Goal: Task Accomplishment & Management: Use online tool/utility

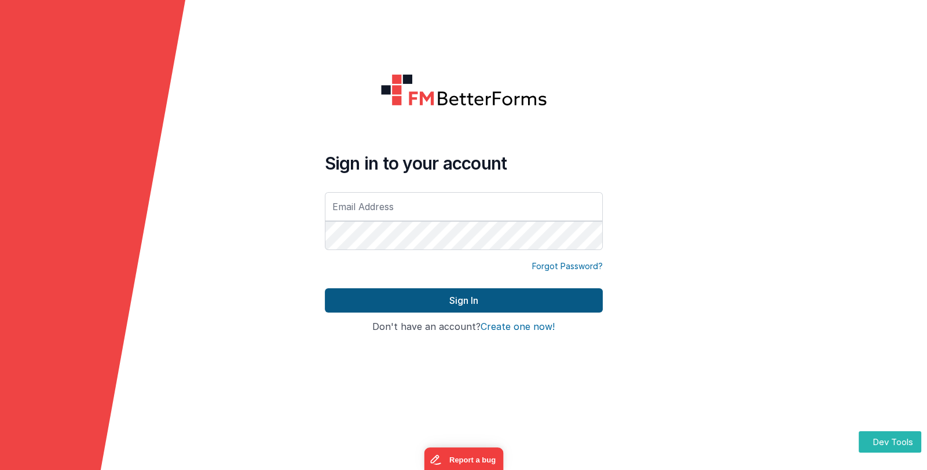
type input "[EMAIL_ADDRESS][DOMAIN_NAME]"
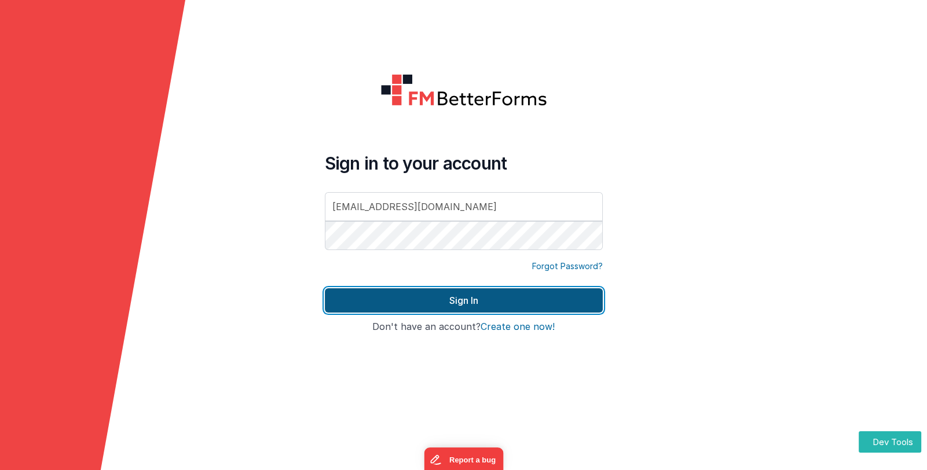
click at [456, 297] on button "Sign In" at bounding box center [464, 300] width 278 height 24
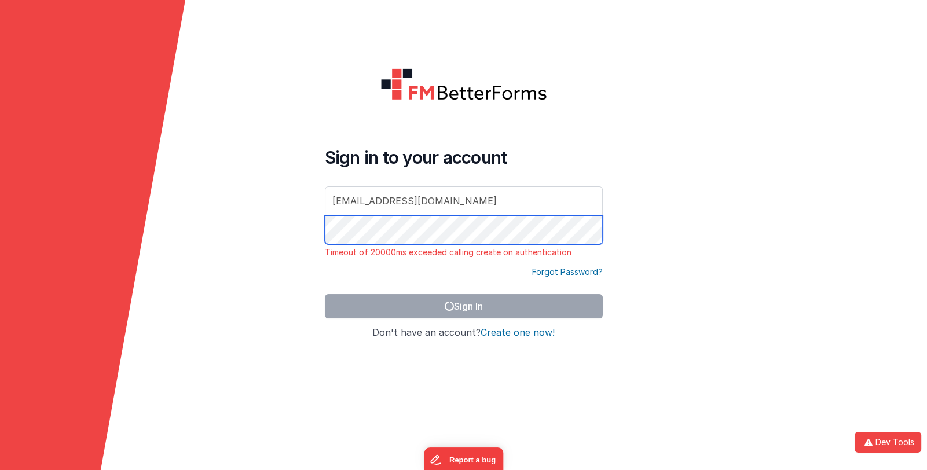
click at [309, 230] on form "Sign in to your account [EMAIL_ADDRESS][DOMAIN_NAME] Timeout of 20000ms exceede…" at bounding box center [463, 235] width 927 height 470
click at [434, 282] on div "Forgot Password?" at bounding box center [464, 280] width 278 height 28
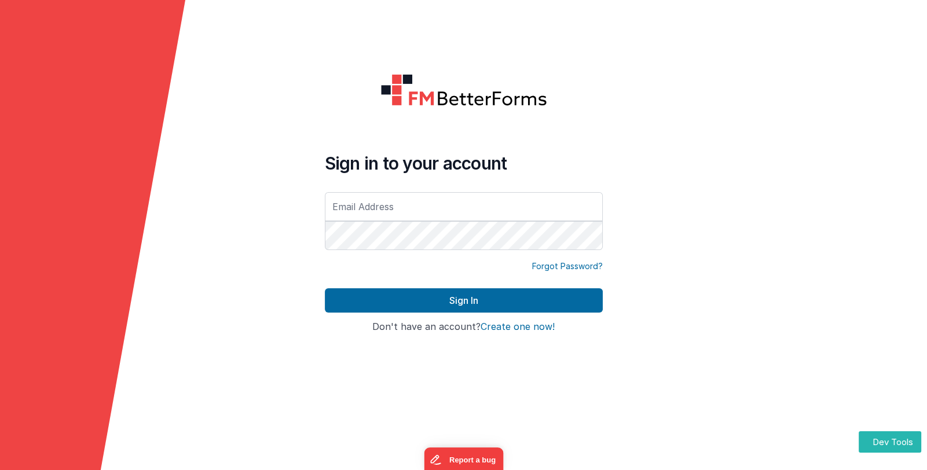
type input "[EMAIL_ADDRESS][DOMAIN_NAME]"
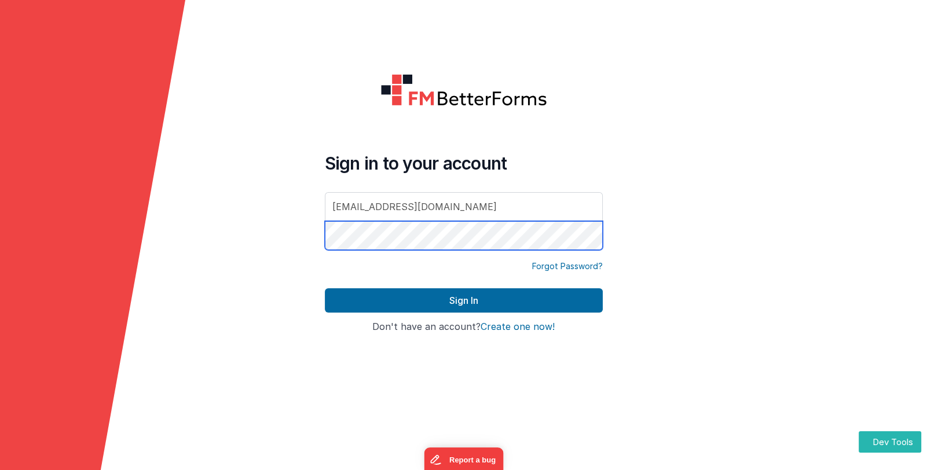
click at [311, 233] on form "Sign in to your account linxue@delfsengineering.ca Forgot Password? Sign In Sig…" at bounding box center [463, 235] width 927 height 470
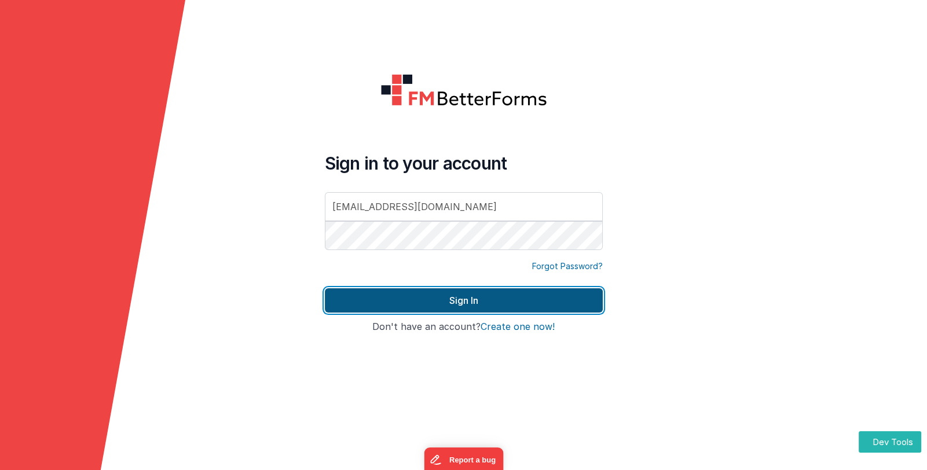
click at [372, 298] on button "Sign In" at bounding box center [464, 300] width 278 height 24
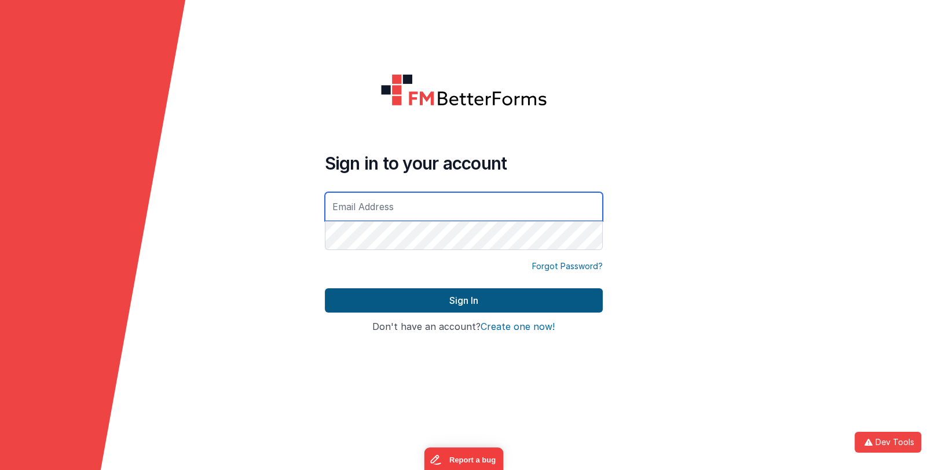
type input "[EMAIL_ADDRESS][DOMAIN_NAME]"
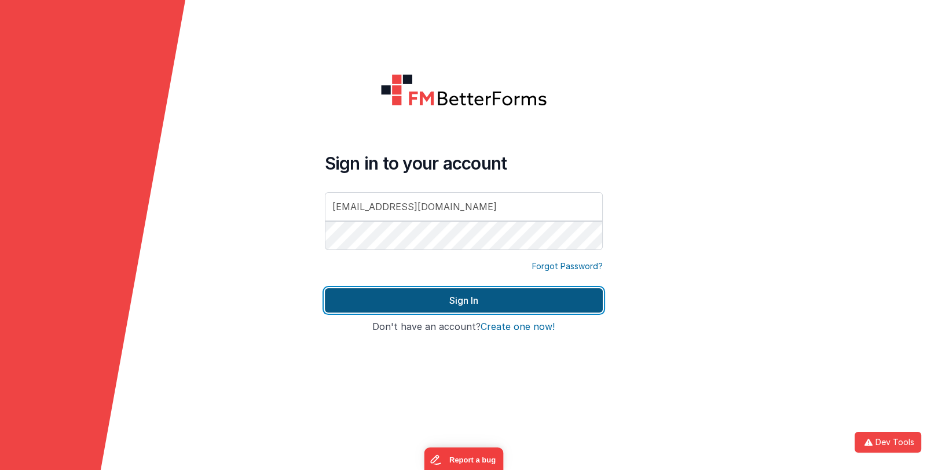
click at [443, 304] on button "Sign In" at bounding box center [464, 300] width 278 height 24
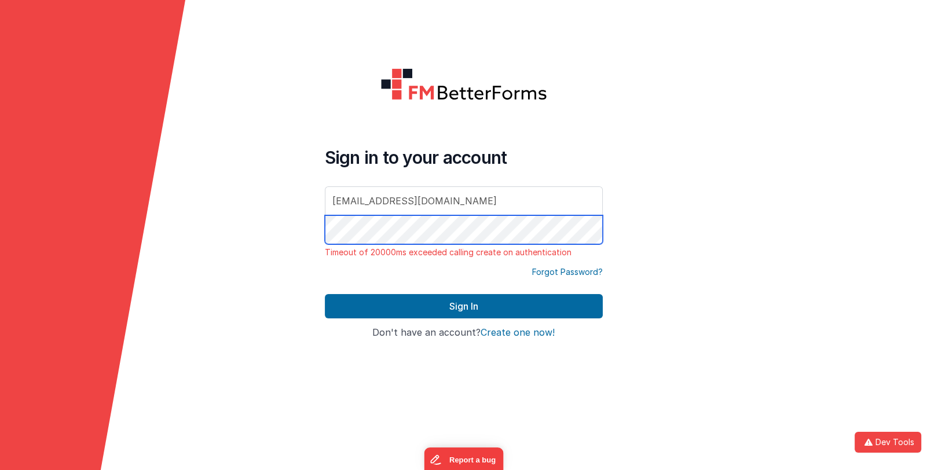
click at [309, 232] on form "Sign in to your account [EMAIL_ADDRESS][DOMAIN_NAME] Timeout of 20000ms exceede…" at bounding box center [463, 235] width 927 height 470
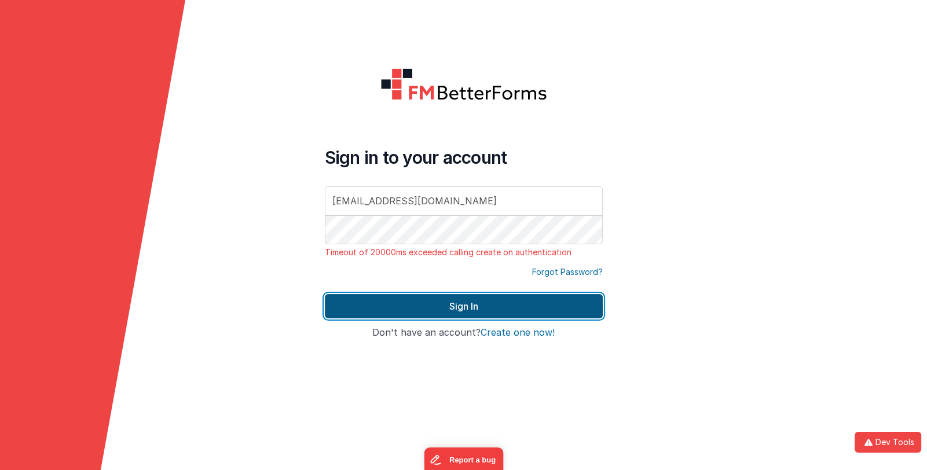
click at [410, 300] on button "Sign In" at bounding box center [464, 306] width 278 height 24
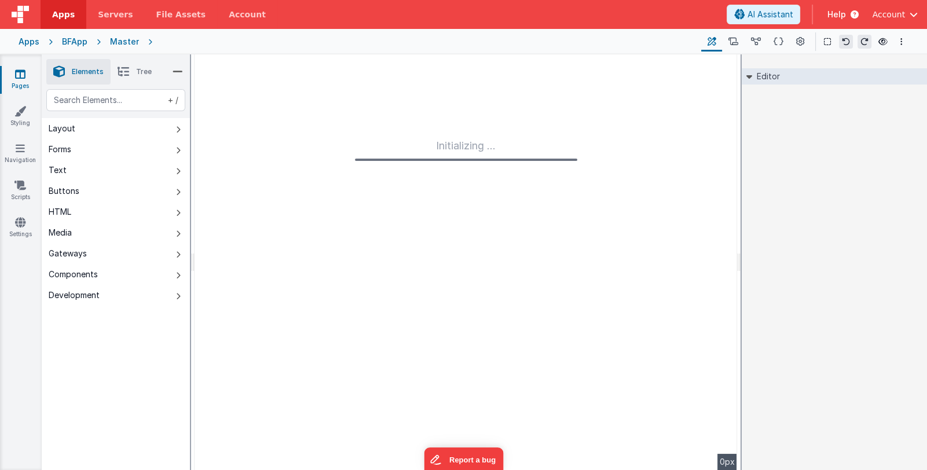
click at [25, 41] on div "Apps" at bounding box center [29, 42] width 21 height 12
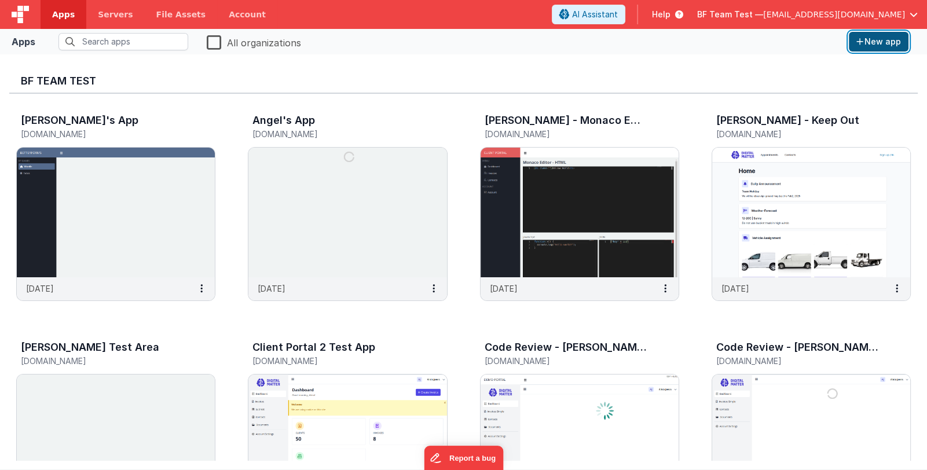
click at [871, 47] on button "New app" at bounding box center [879, 42] width 60 height 20
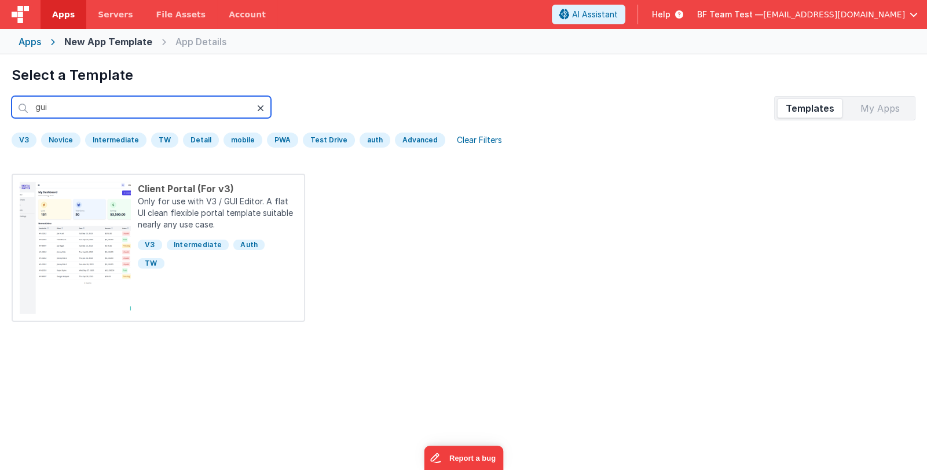
type input "gui"
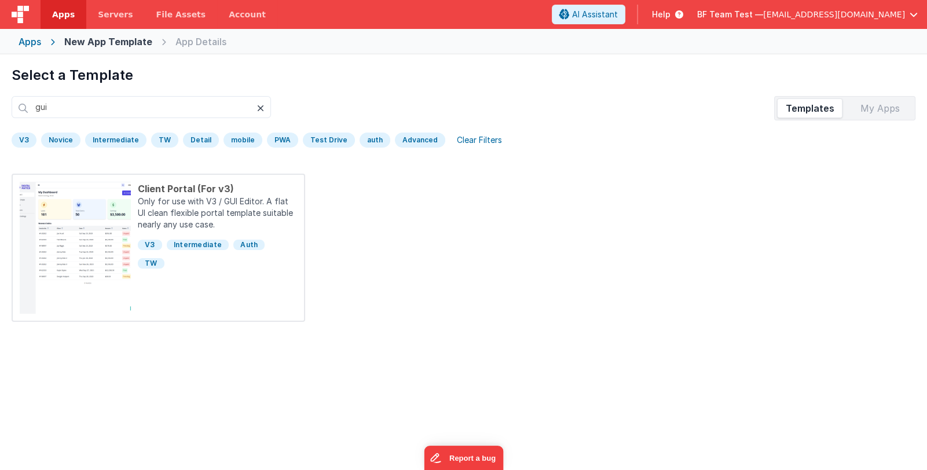
click at [264, 108] on div at bounding box center [264, 108] width 14 height 24
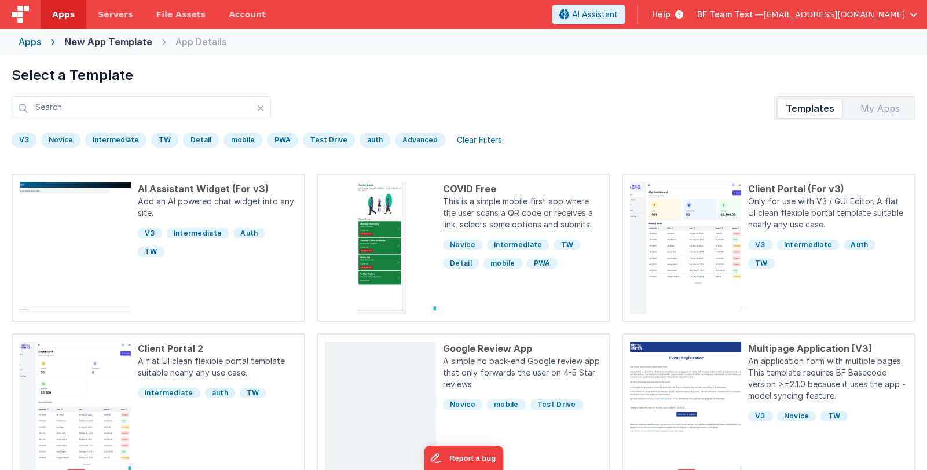
click at [194, 141] on div "Detail" at bounding box center [201, 140] width 36 height 15
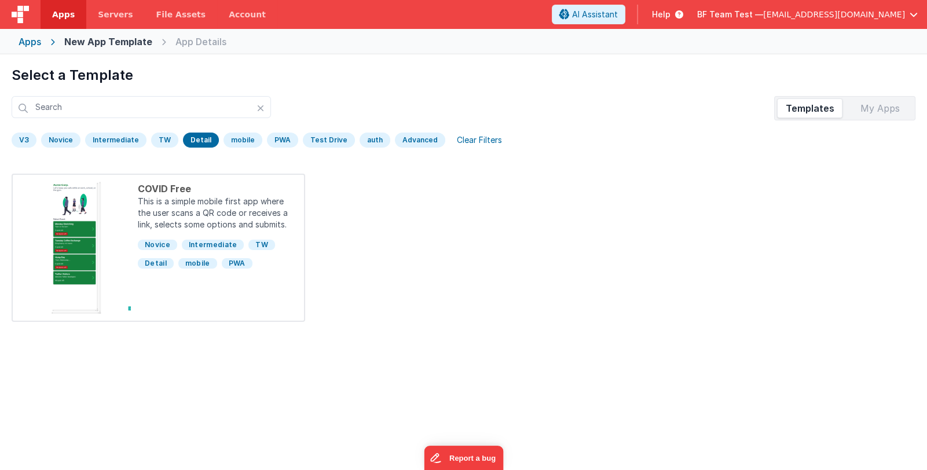
click at [458, 141] on div "Clear Filters" at bounding box center [479, 140] width 59 height 16
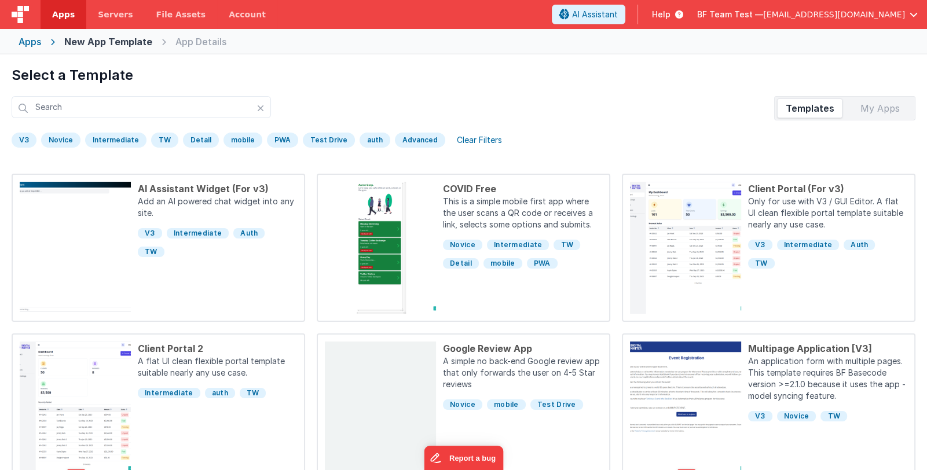
click at [72, 138] on div "Novice" at bounding box center [60, 140] width 39 height 15
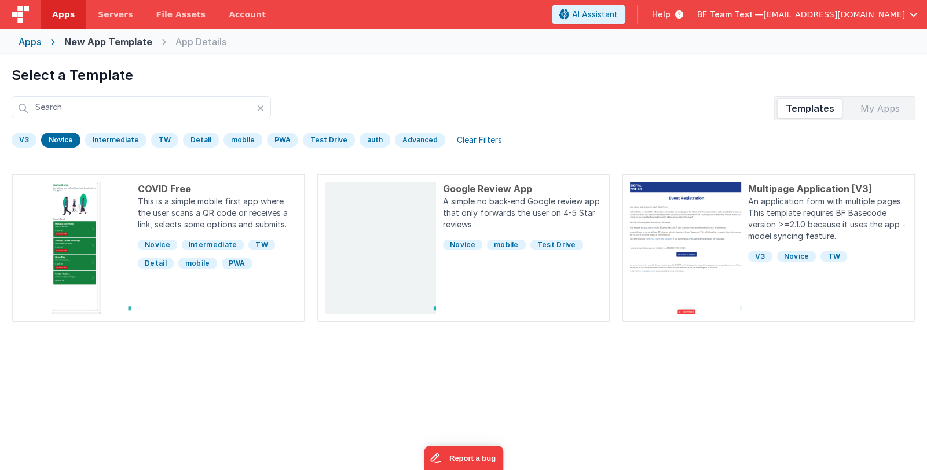
click at [474, 138] on div "Clear Filters" at bounding box center [479, 140] width 59 height 16
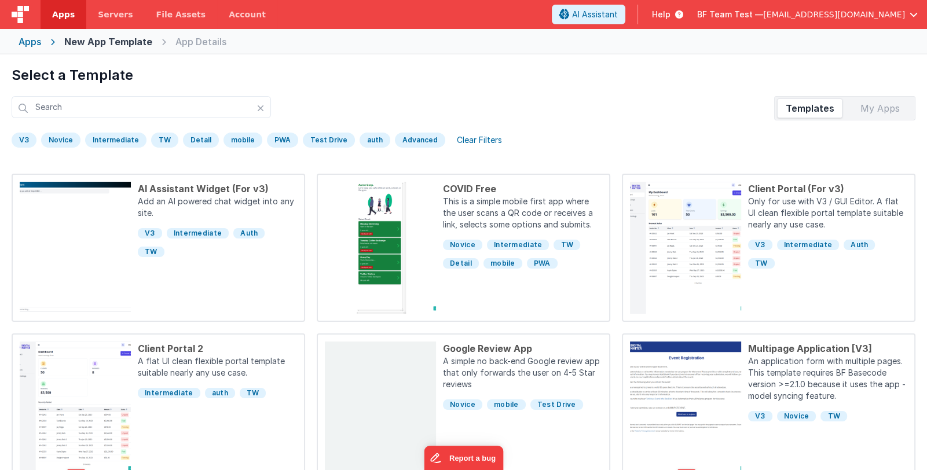
click at [414, 136] on div "Advanced" at bounding box center [420, 140] width 50 height 15
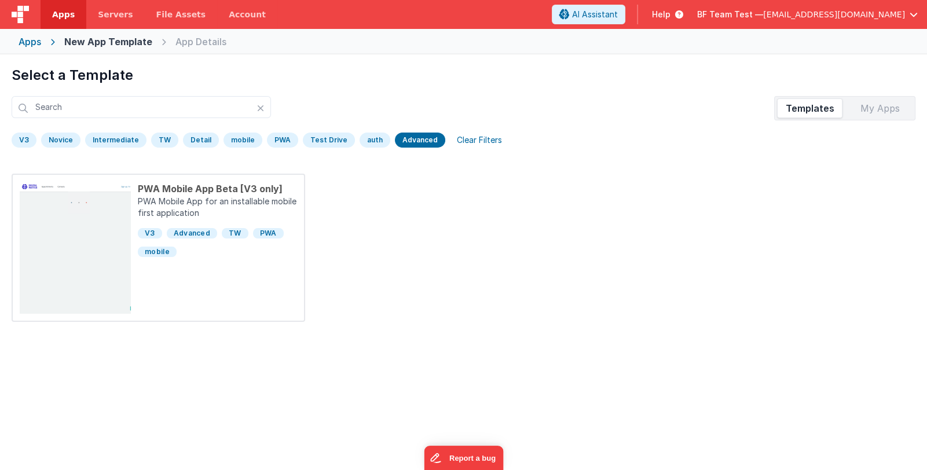
click at [464, 141] on div "Clear Filters" at bounding box center [479, 140] width 59 height 16
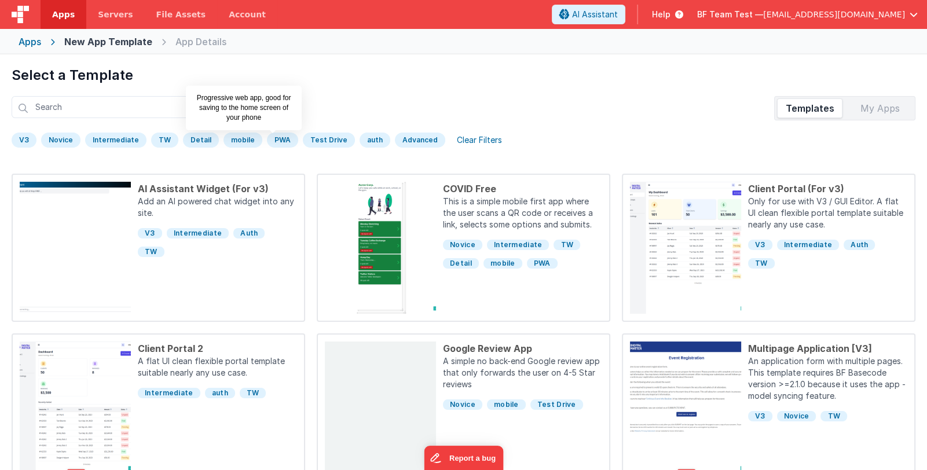
click at [271, 137] on div "PWA" at bounding box center [282, 140] width 31 height 15
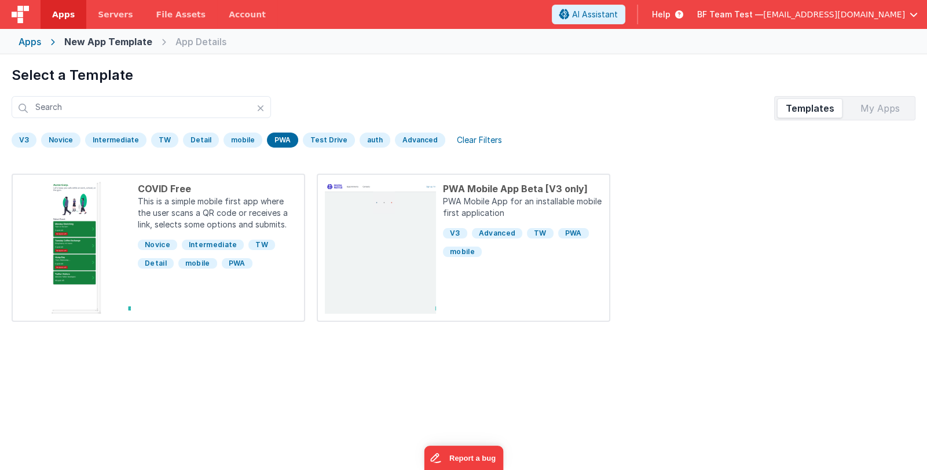
click at [461, 135] on div "Clear Filters" at bounding box center [479, 140] width 59 height 16
